Goal: Transaction & Acquisition: Book appointment/travel/reservation

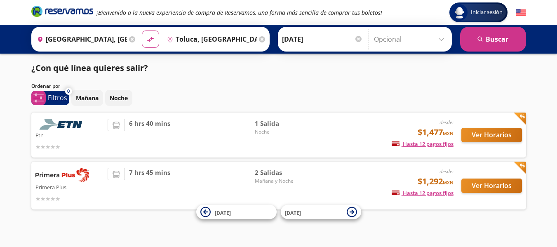
scroll to position [8, 0]
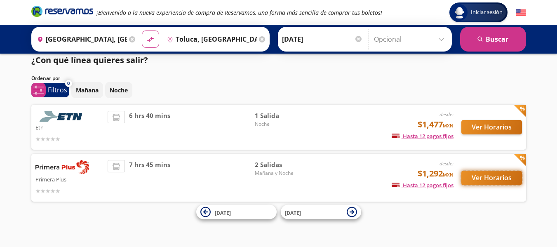
click at [483, 174] on button "Ver Horarios" at bounding box center [491, 178] width 61 height 14
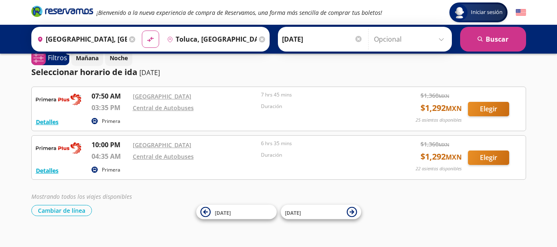
scroll to position [22, 0]
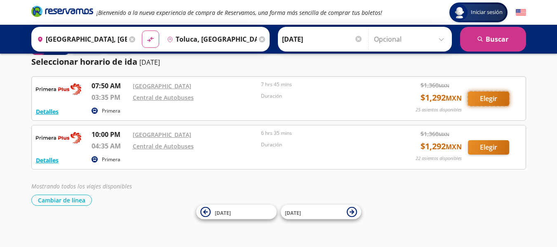
click at [489, 92] on button "Elegir" at bounding box center [488, 99] width 41 height 14
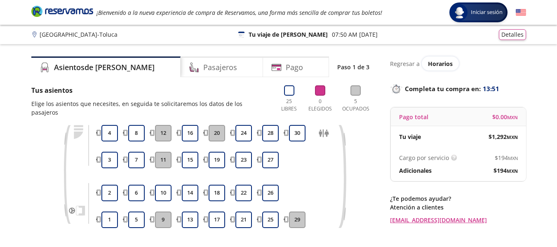
click at [0, 193] on div "Group 9 Created with Sketch. Elige tus asientos [GEOGRAPHIC_DATA] - Toluca Inic…" at bounding box center [278, 161] width 557 height 323
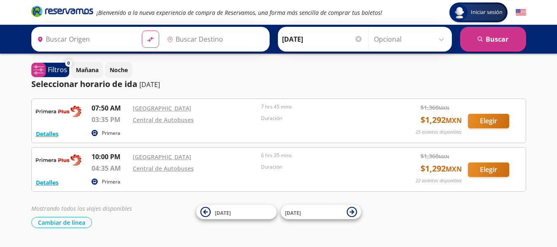
type input "[GEOGRAPHIC_DATA], [GEOGRAPHIC_DATA]"
type input "Toluca, [GEOGRAPHIC_DATA]"
click at [259, 38] on icon at bounding box center [262, 39] width 6 height 6
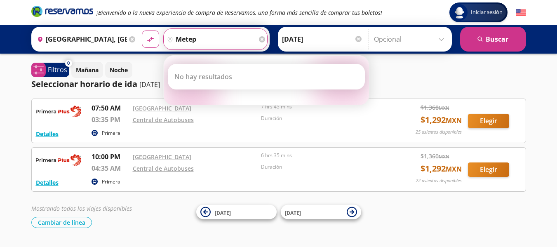
type input "metepe"
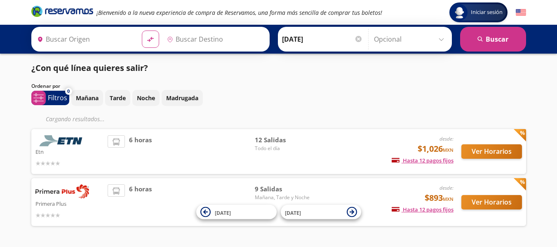
type input "[GEOGRAPHIC_DATA], [GEOGRAPHIC_DATA]"
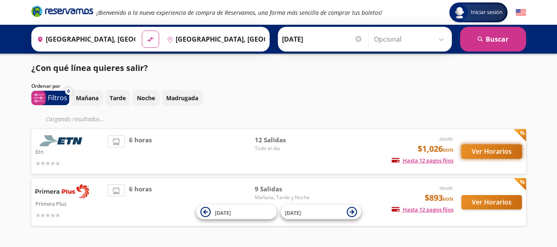
click at [477, 148] on button "Ver Horarios" at bounding box center [491, 151] width 61 height 14
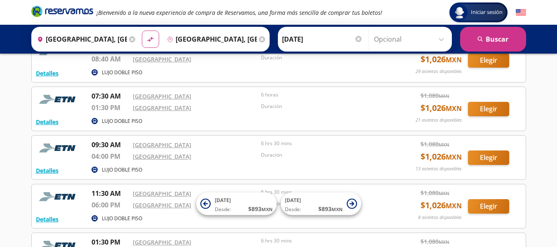
scroll to position [124, 0]
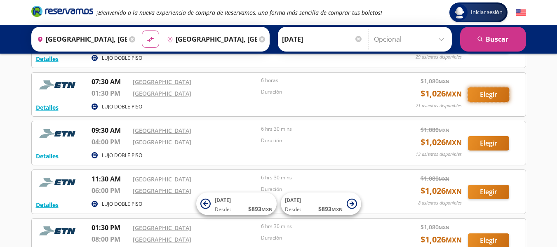
click at [488, 94] on button "Elegir" at bounding box center [488, 94] width 41 height 14
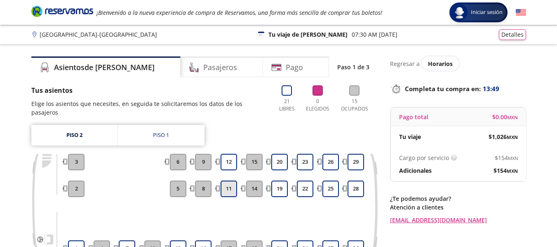
click at [233, 183] on button "11" at bounding box center [229, 189] width 16 height 16
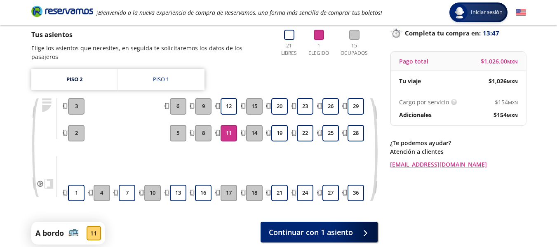
scroll to position [41, 0]
